Goal: Information Seeking & Learning: Learn about a topic

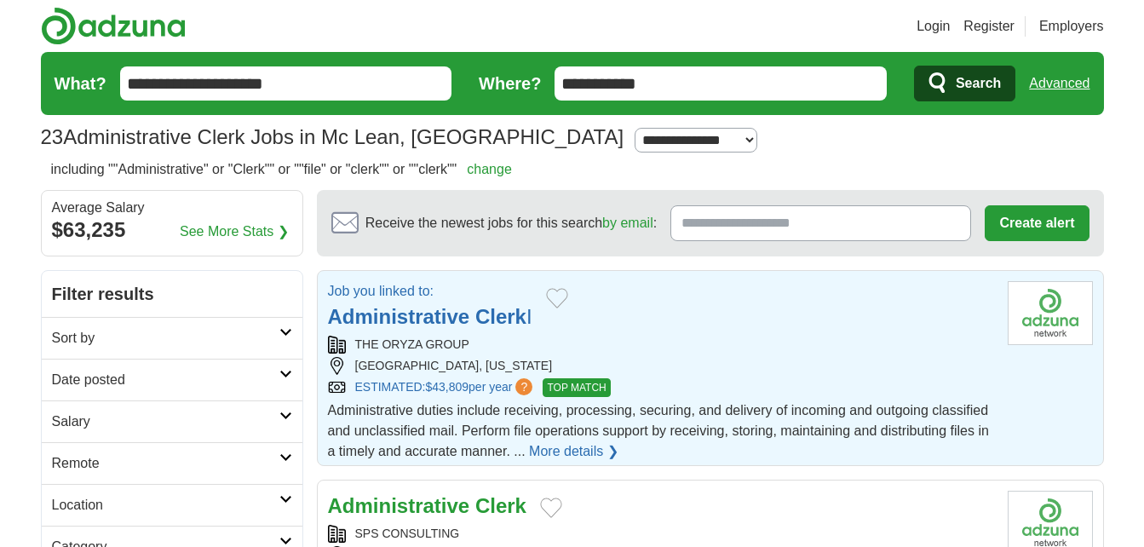
click at [440, 318] on strong "Administrative" at bounding box center [399, 316] width 142 height 23
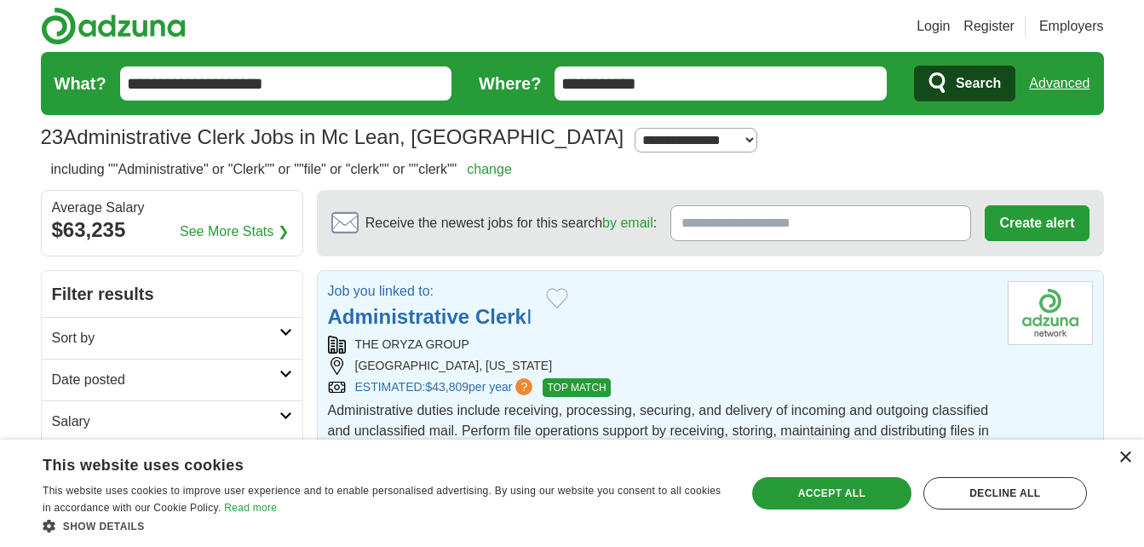
click at [1120, 453] on div "×" at bounding box center [1125, 458] width 13 height 13
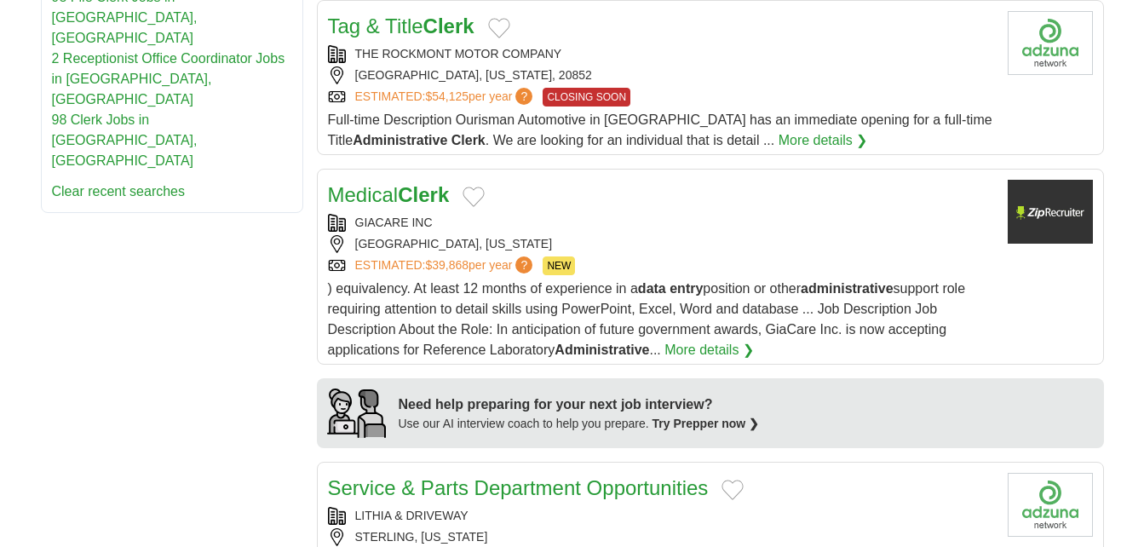
scroll to position [1115, 0]
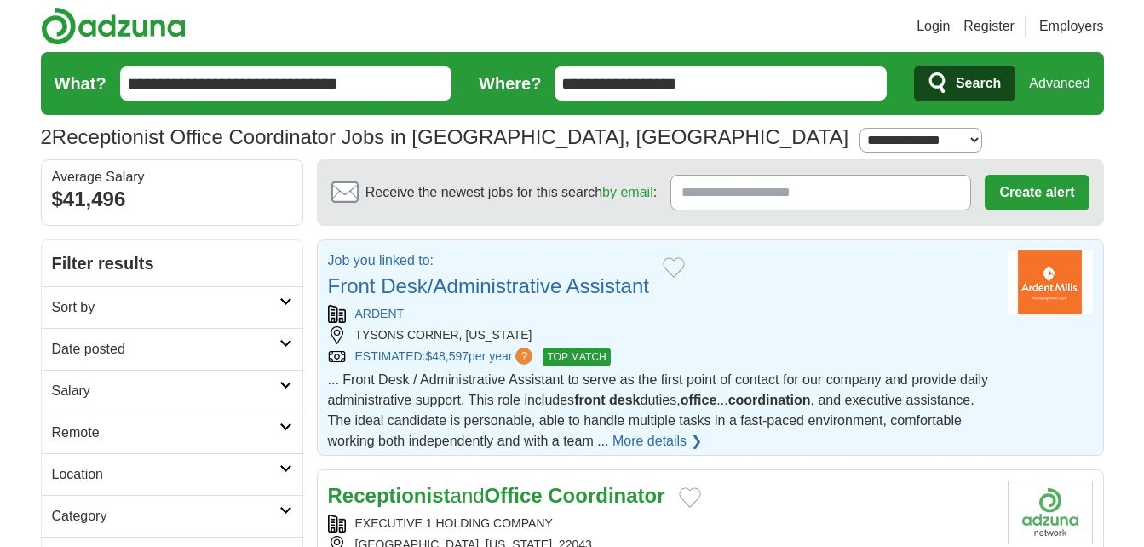
click at [454, 285] on link "Front Desk/Administrative Assistant" at bounding box center [488, 285] width 321 height 23
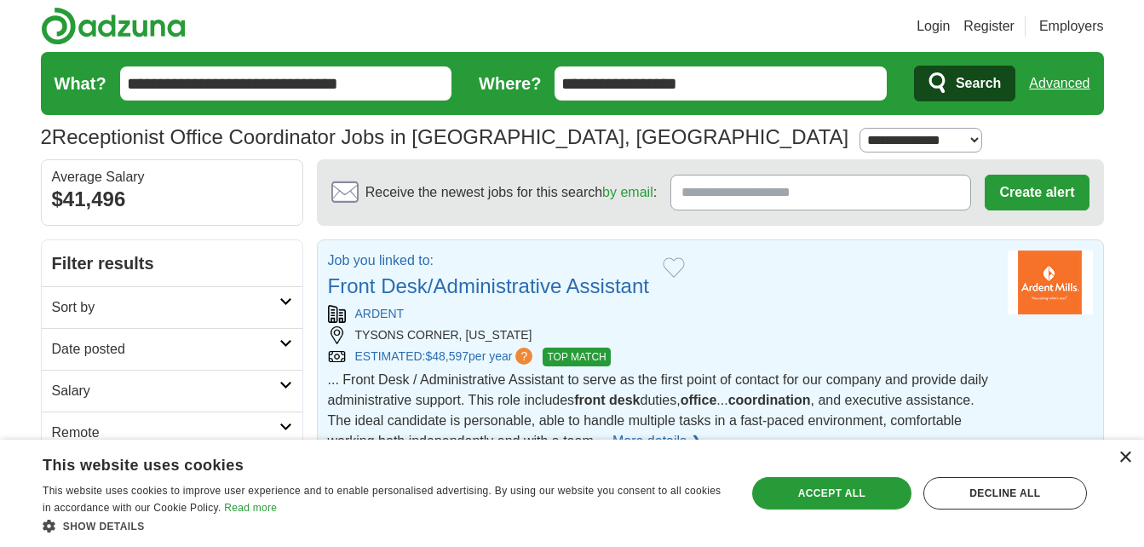
click at [1129, 460] on div "×" at bounding box center [1125, 458] width 13 height 13
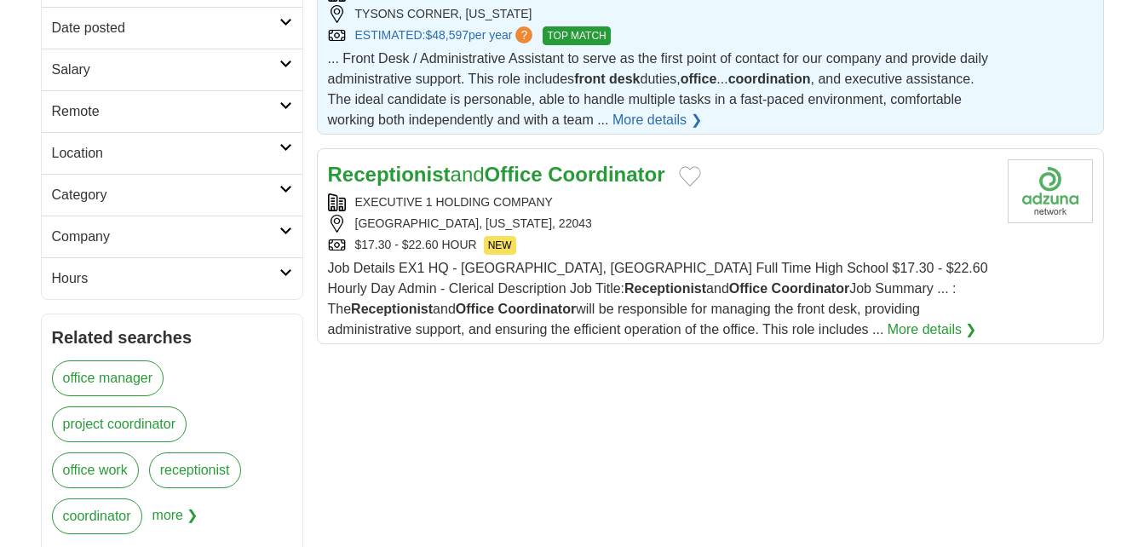
scroll to position [336, 0]
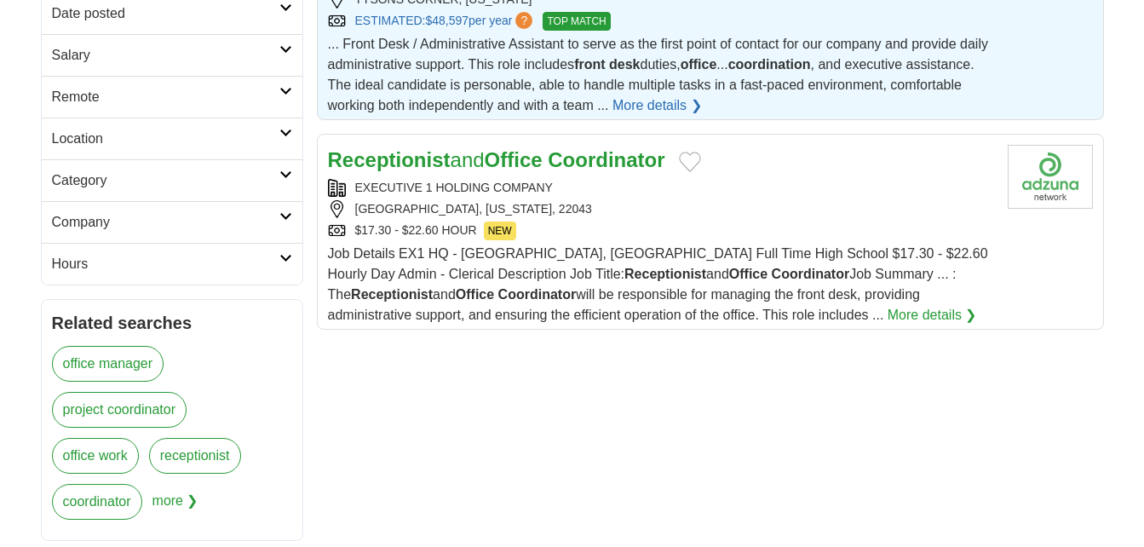
click at [556, 158] on link "Receptionist and Office Coordinator" at bounding box center [496, 159] width 337 height 23
